Goal: Download file/media

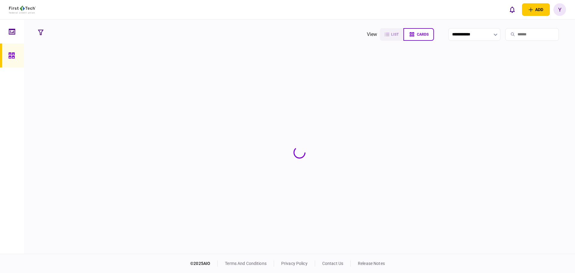
click at [1, 27] on link at bounding box center [12, 31] width 24 height 24
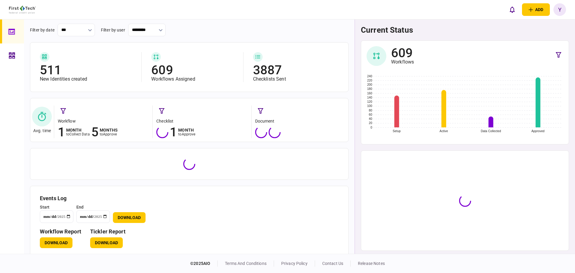
scroll to position [25, 0]
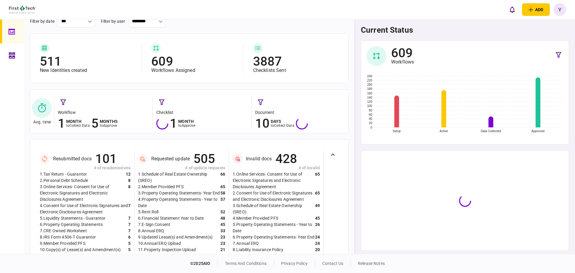
click at [108, 237] on div "8 . IRS Form 4506-T Guarantor 6" at bounding box center [85, 237] width 91 height 6
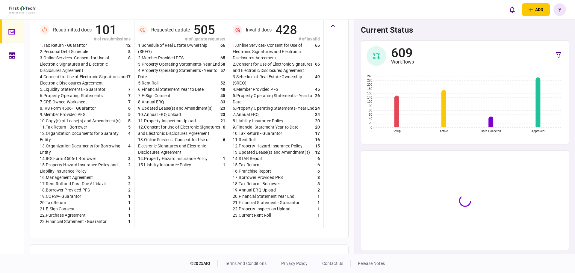
scroll to position [175, 0]
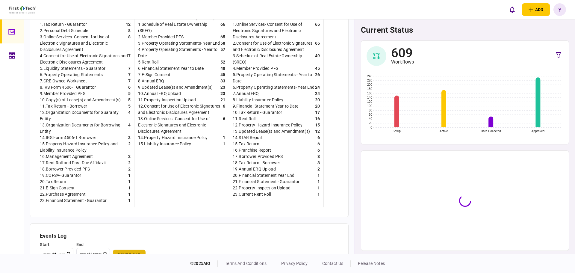
click at [130, 251] on button "Download" at bounding box center [129, 254] width 33 height 11
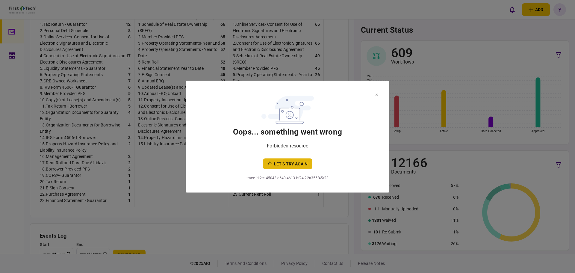
click at [301, 163] on button "let’s try again" at bounding box center [287, 163] width 49 height 11
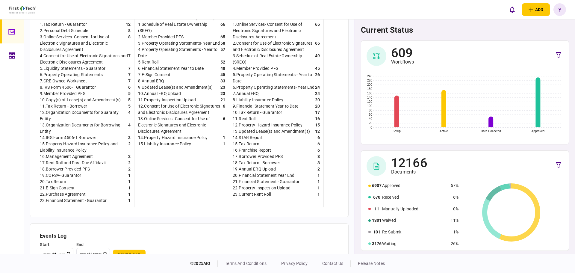
scroll to position [221, 0]
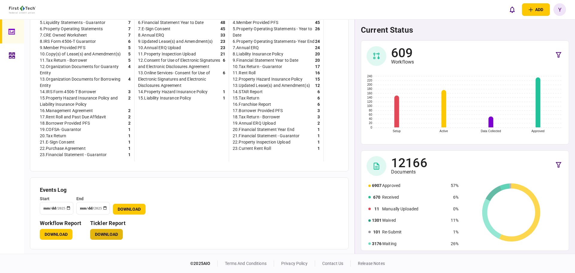
click at [115, 237] on button "Download" at bounding box center [106, 234] width 33 height 11
